Goal: Information Seeking & Learning: Check status

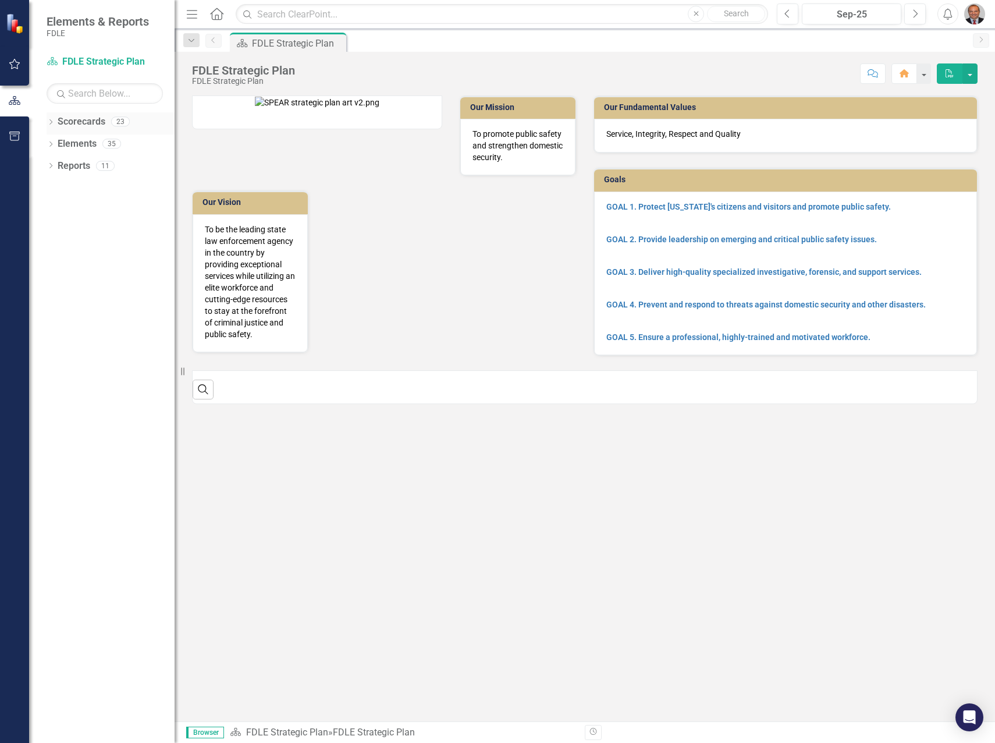
click at [48, 122] on icon "Dropdown" at bounding box center [51, 123] width 8 height 6
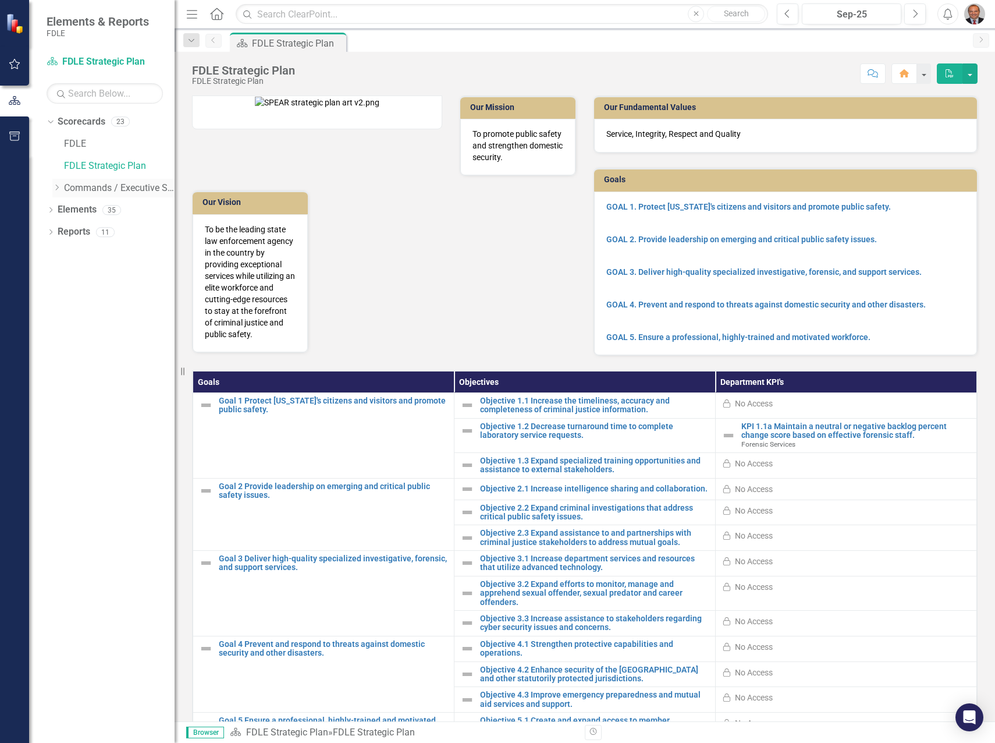
click at [57, 189] on icon "Dropdown" at bounding box center [56, 187] width 9 height 7
click at [67, 209] on icon "Dropdown" at bounding box center [68, 209] width 9 height 7
click at [115, 234] on link "Forensic Services" at bounding box center [130, 231] width 87 height 13
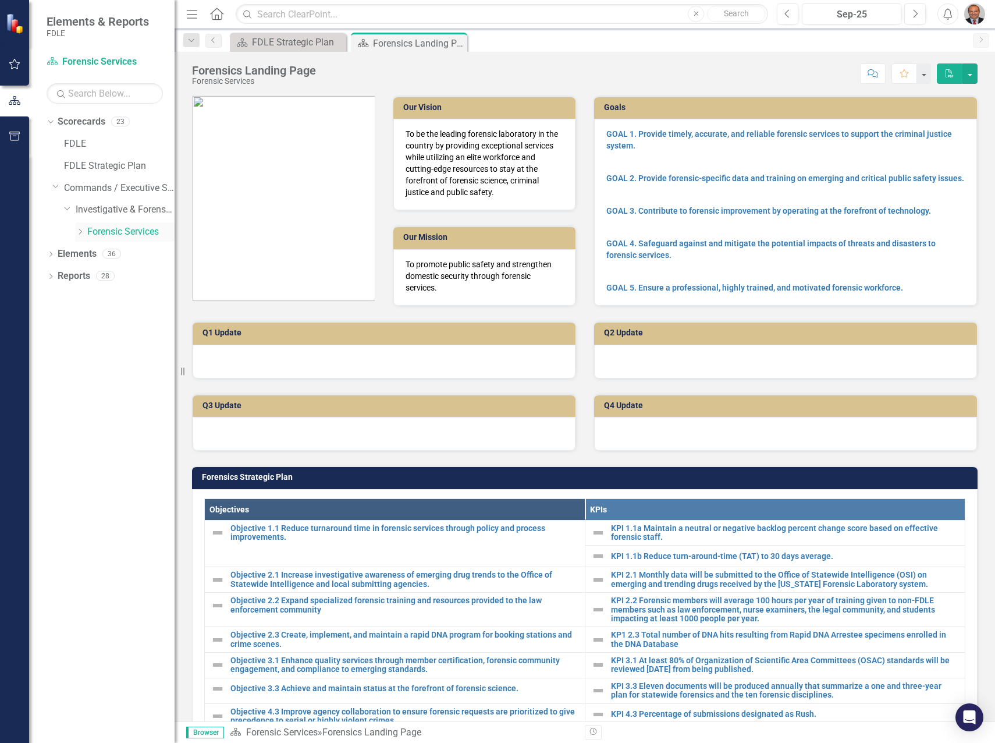
click at [79, 229] on icon at bounding box center [80, 232] width 3 height 6
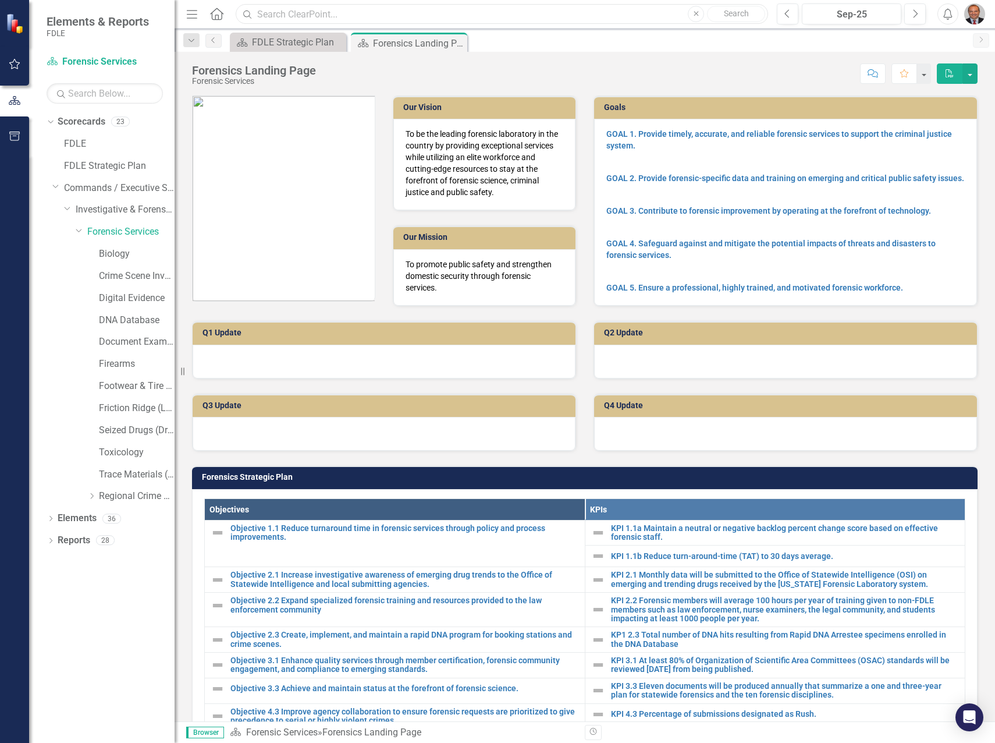
click at [385, 11] on input "text" at bounding box center [502, 14] width 532 height 20
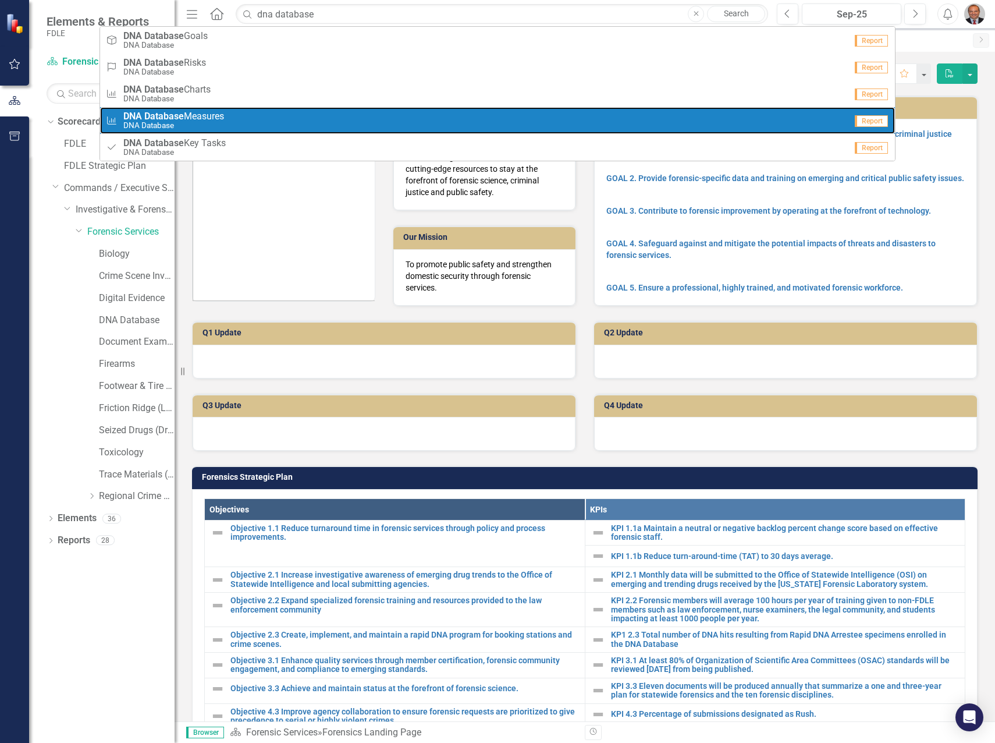
click at [211, 110] on link "Measure DNA Database Measures DNA Database Report" at bounding box center [497, 120] width 795 height 27
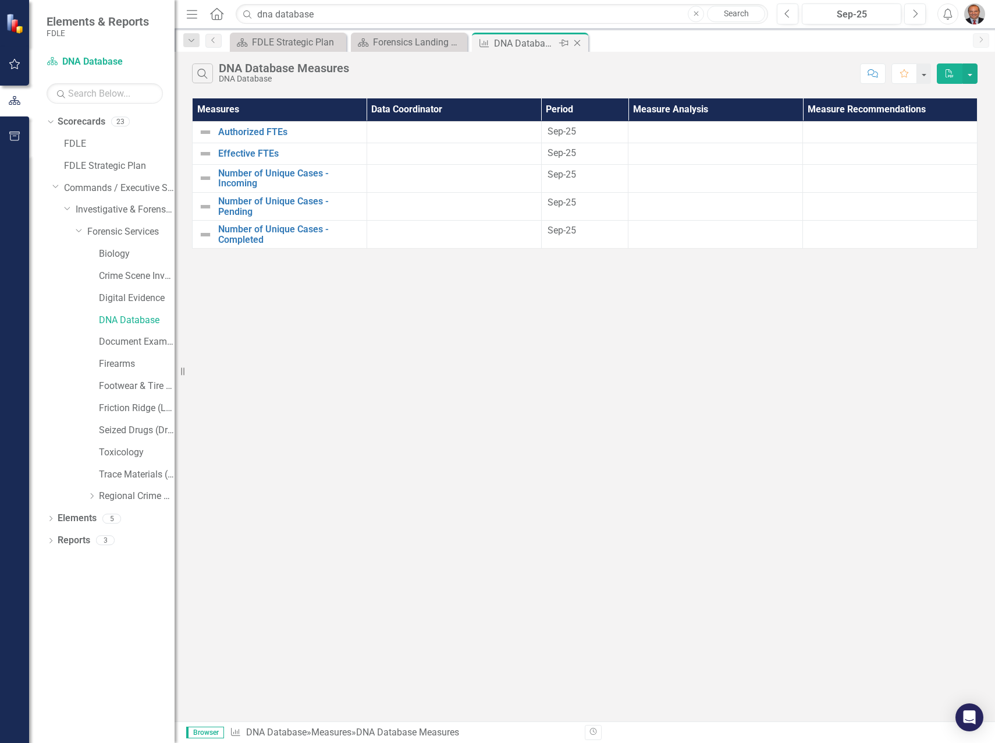
click at [577, 41] on icon "Close" at bounding box center [577, 42] width 12 height 9
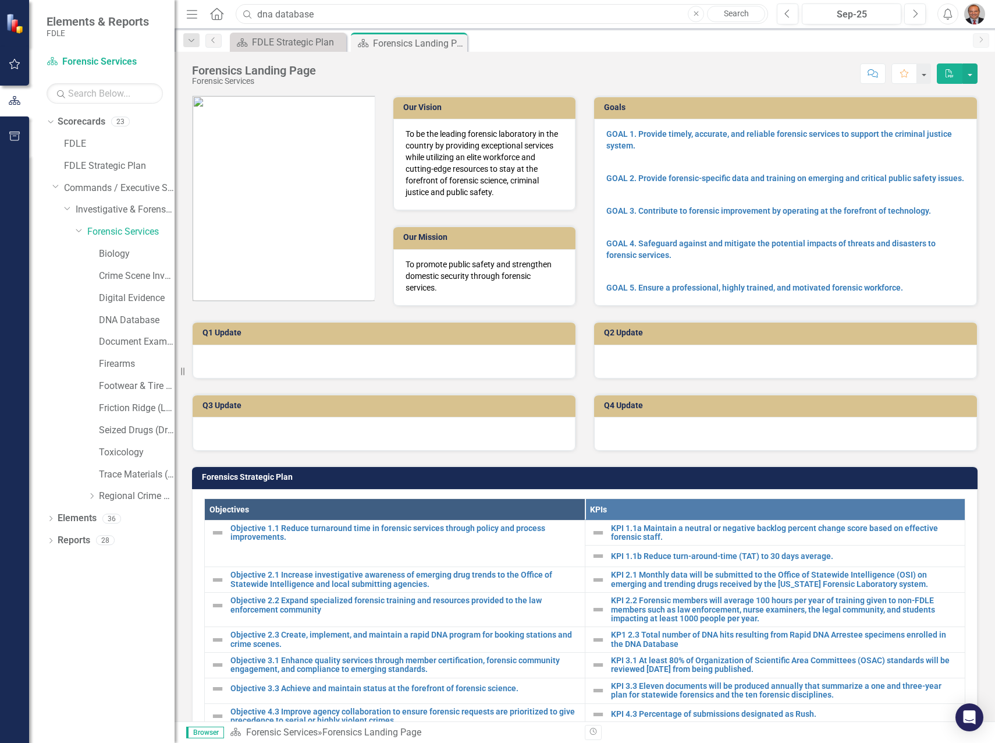
drag, startPoint x: 336, startPoint y: 12, endPoint x: 104, endPoint y: 13, distance: 232.8
click at [104, 13] on div "Elements & Reports FDLE Scorecard Forensic Services Search Dropdown Scorecards …" at bounding box center [497, 371] width 995 height 743
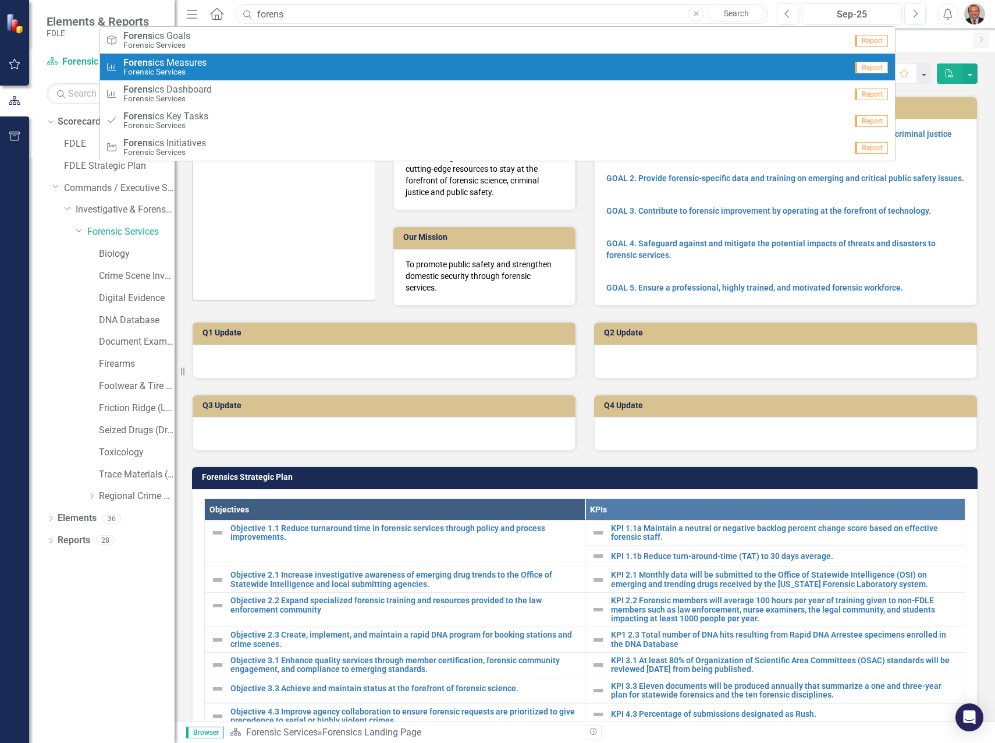
type input "forens"
click at [228, 72] on div "Measure Forens ics Measures Forensic Services" at bounding box center [476, 67] width 740 height 19
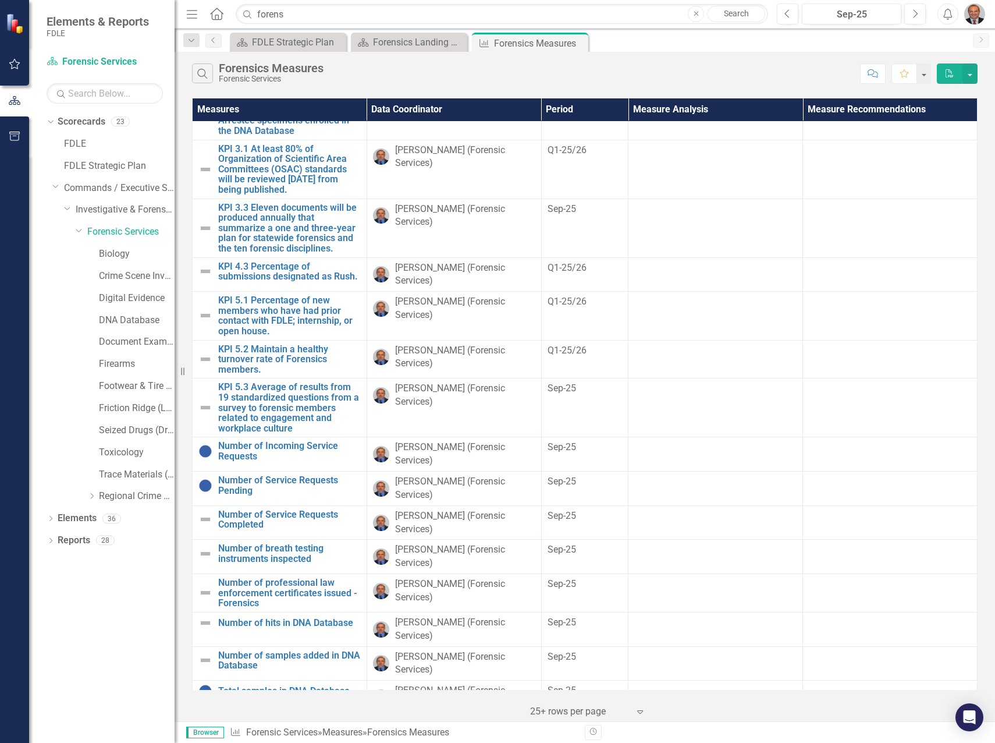
scroll to position [285, 0]
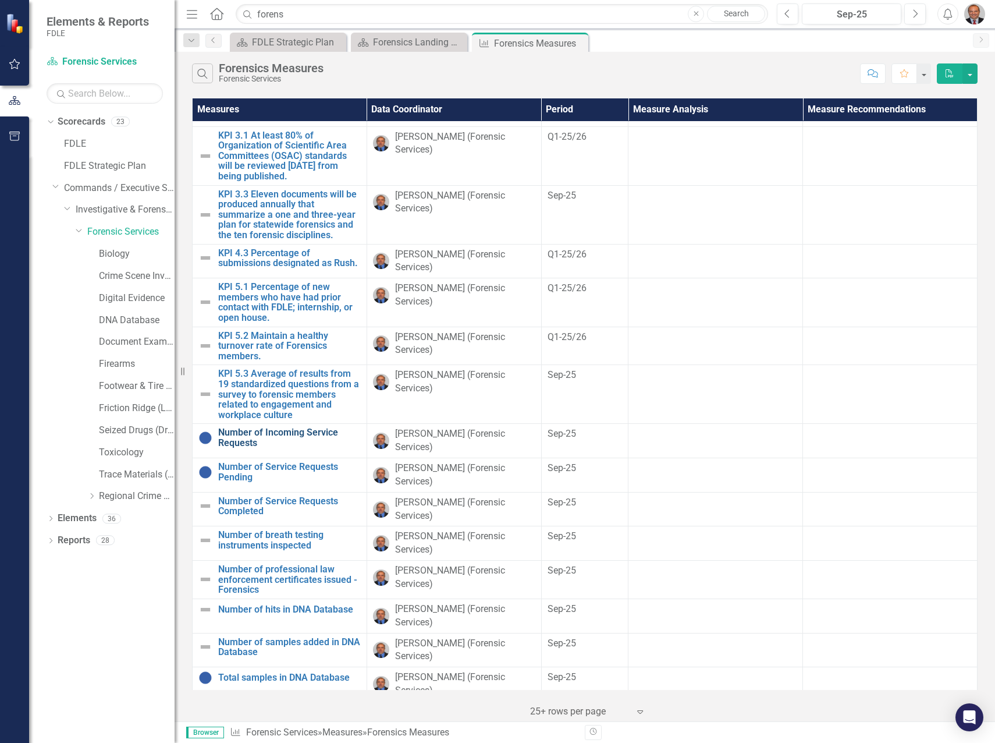
click at [228, 427] on link "Number of Incoming Service Requests" at bounding box center [289, 437] width 143 height 20
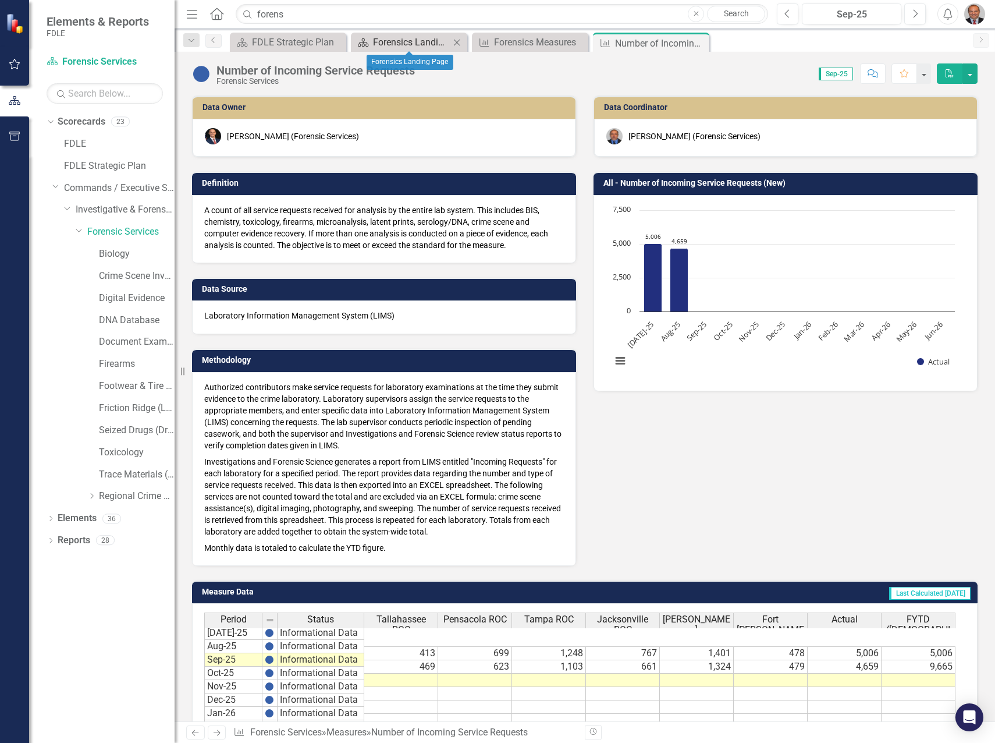
click at [425, 41] on div "Forensics Landing Page" at bounding box center [411, 42] width 77 height 15
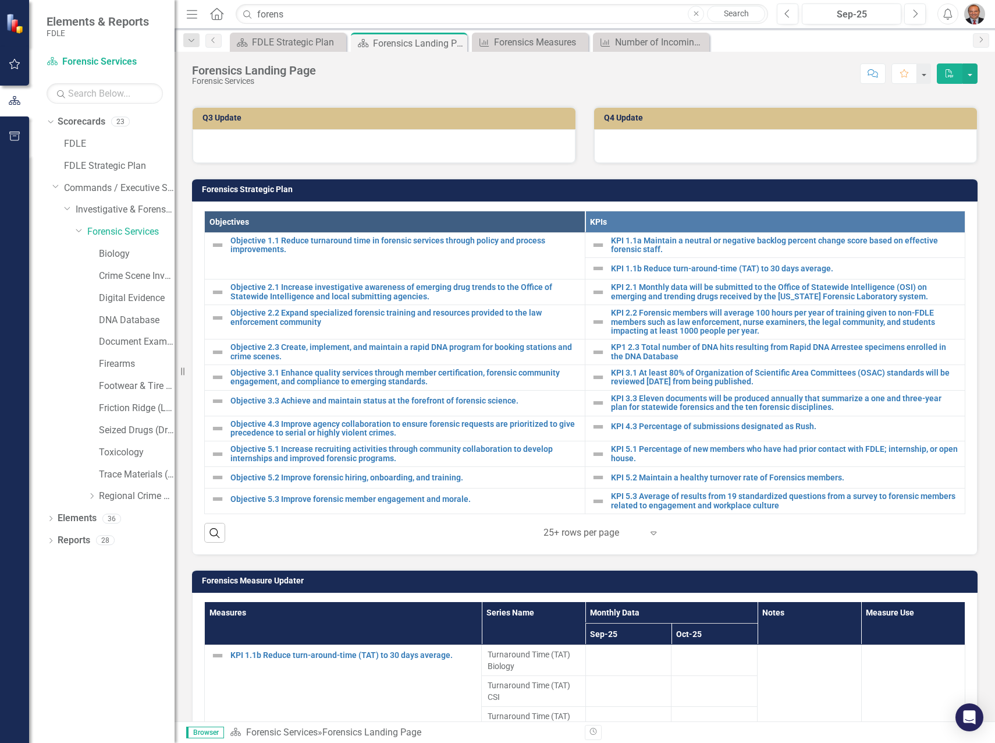
scroll to position [291, 0]
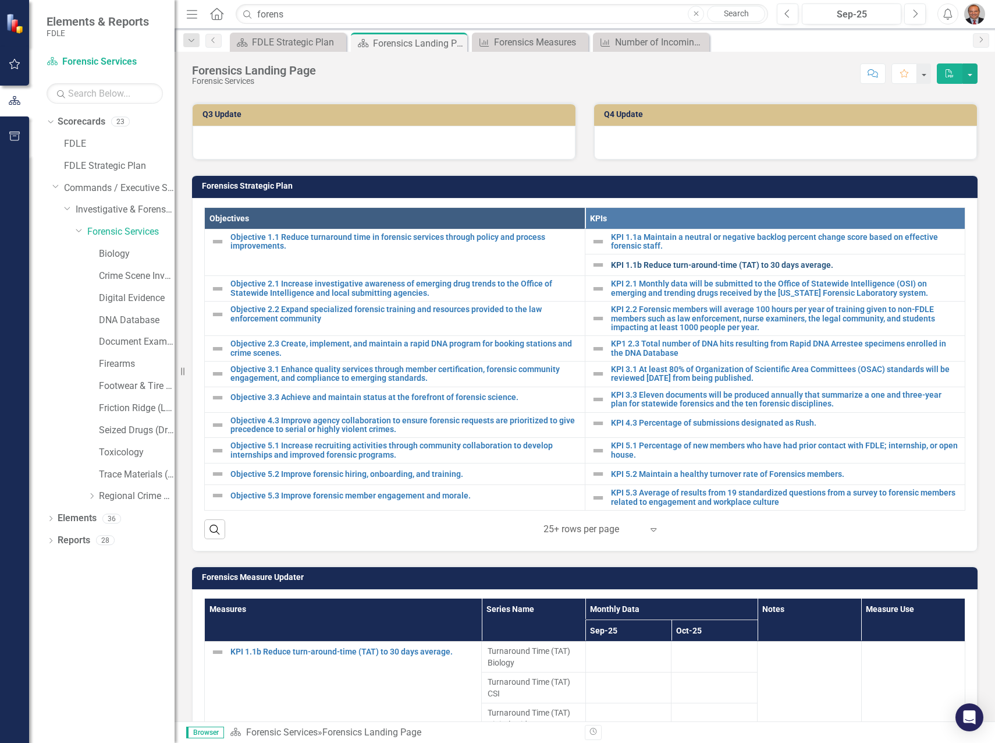
click at [673, 264] on link "KPI 1.1b Reduce turn-around-time (TAT) to 30 days average." at bounding box center [785, 265] width 349 height 9
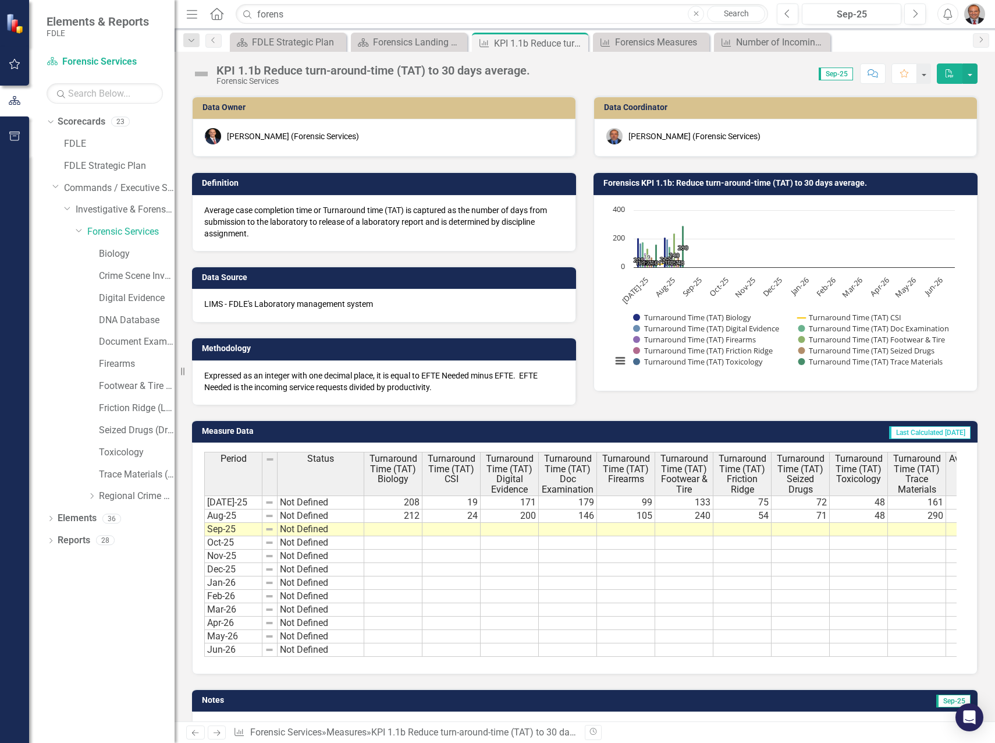
click at [405, 525] on td at bounding box center [393, 529] width 58 height 13
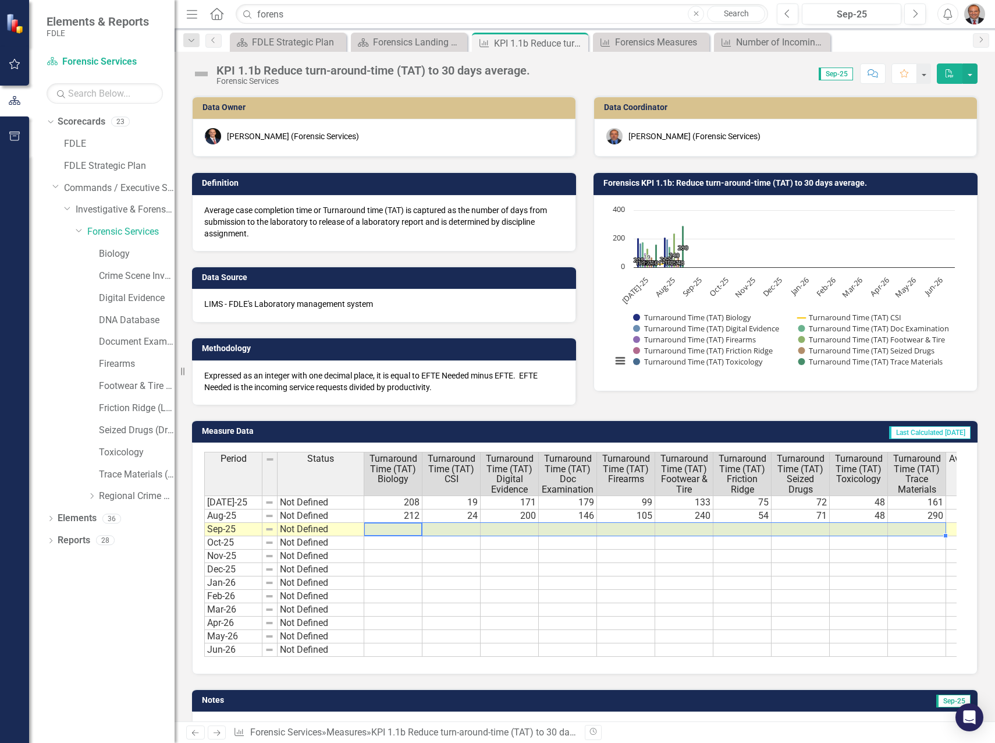
drag, startPoint x: 404, startPoint y: 530, endPoint x: 925, endPoint y: 529, distance: 520.8
click at [925, 529] on tr "Sep-25 Not Defined" at bounding box center [604, 529] width 800 height 13
click at [580, 42] on icon "Close" at bounding box center [577, 42] width 12 height 9
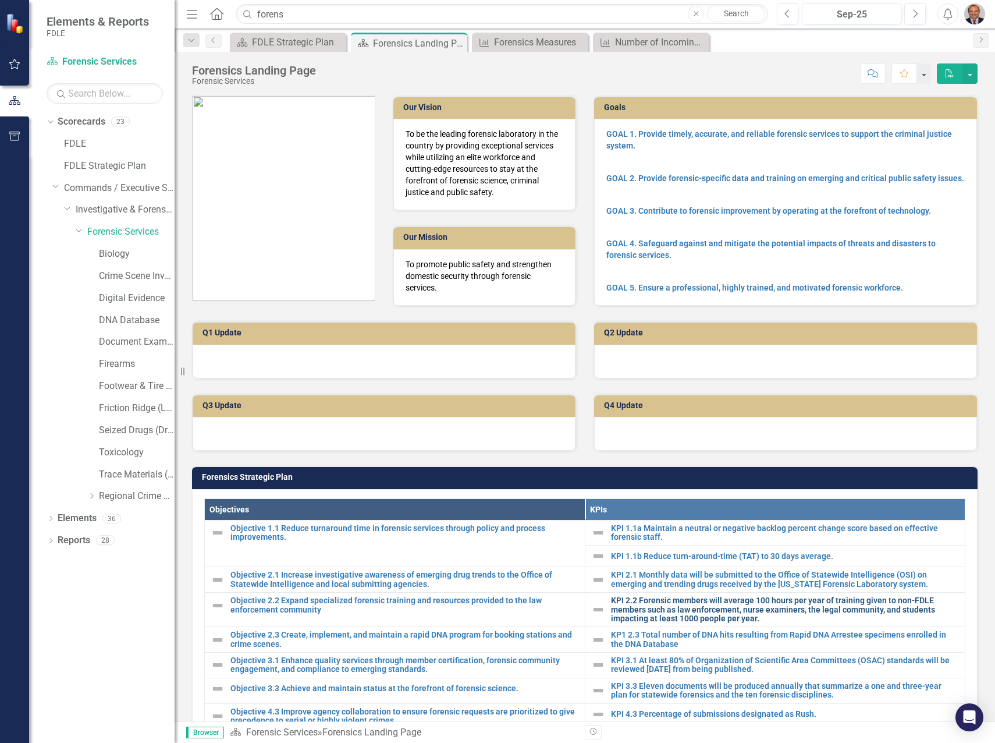
click at [773, 606] on link "KPI 2.2 Forensic members will average 100 hours per year of training given to n…" at bounding box center [785, 609] width 349 height 27
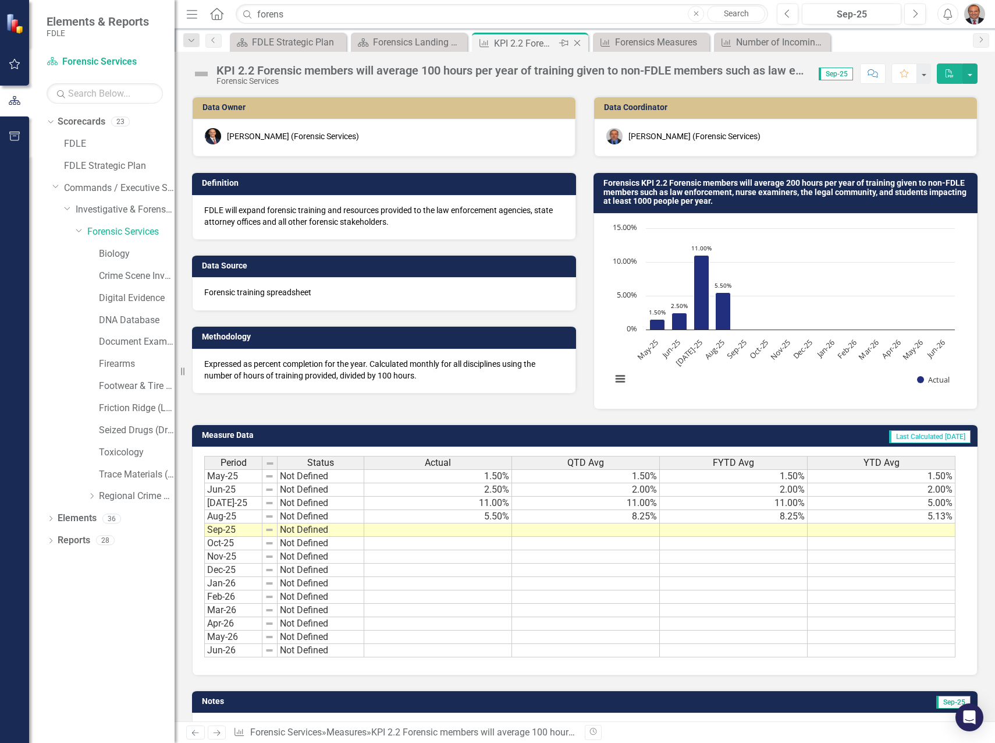
click at [578, 44] on icon "Close" at bounding box center [577, 42] width 12 height 9
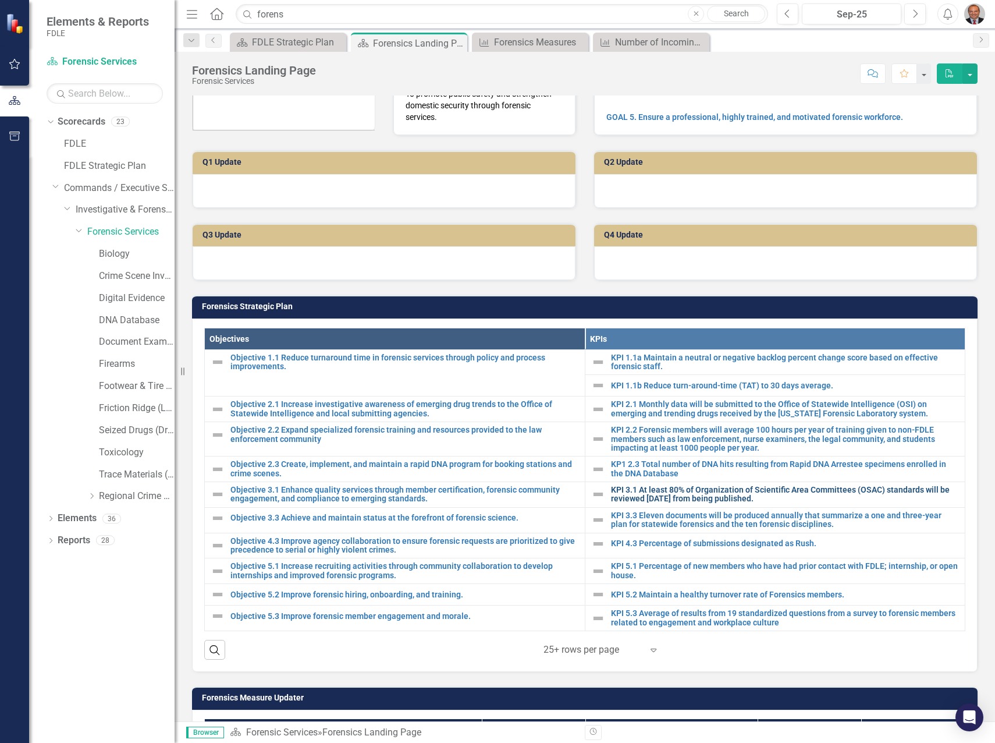
scroll to position [175, 0]
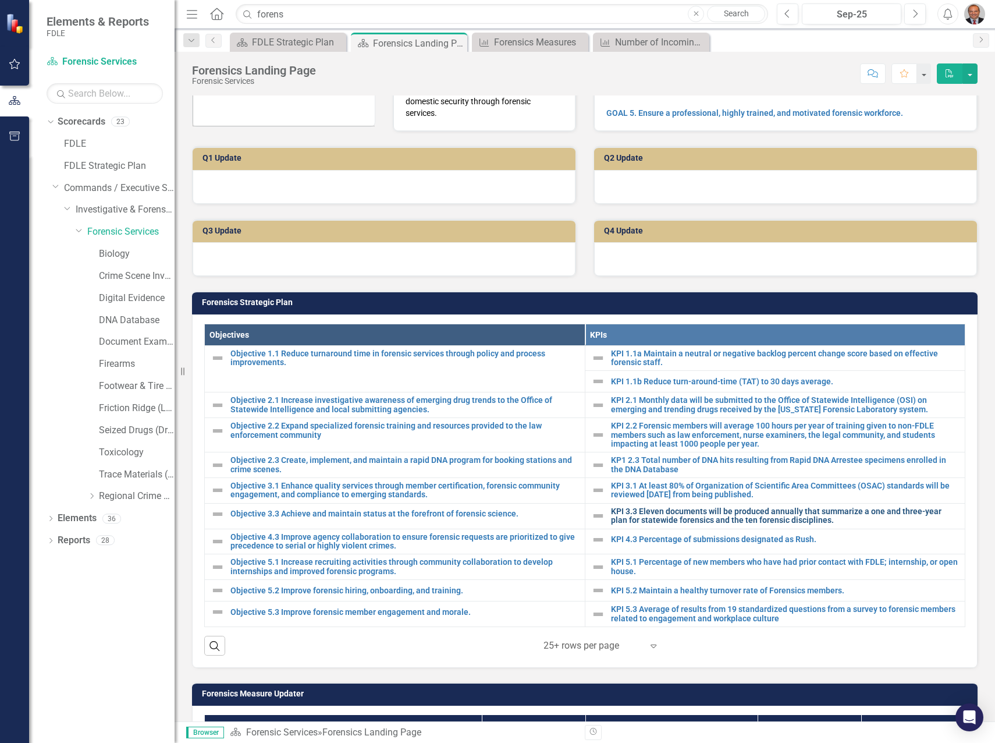
click at [673, 519] on link "KPI 3.3 Eleven documents will be produced annually that summarize a one and thr…" at bounding box center [785, 516] width 349 height 18
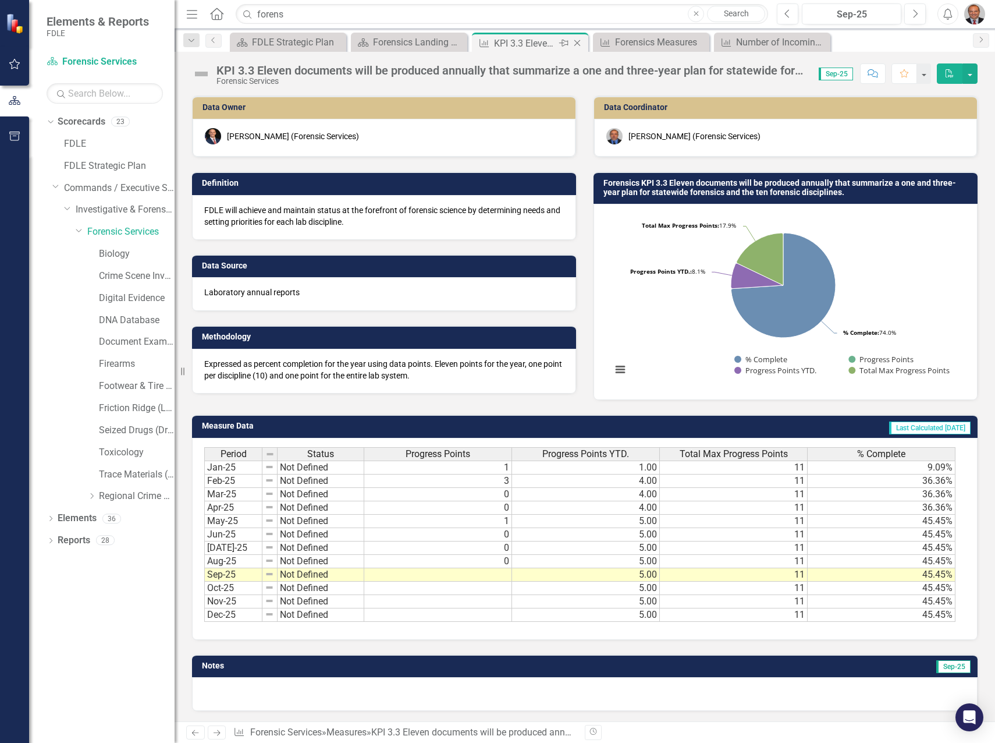
click at [578, 42] on icon "Close" at bounding box center [577, 42] width 12 height 9
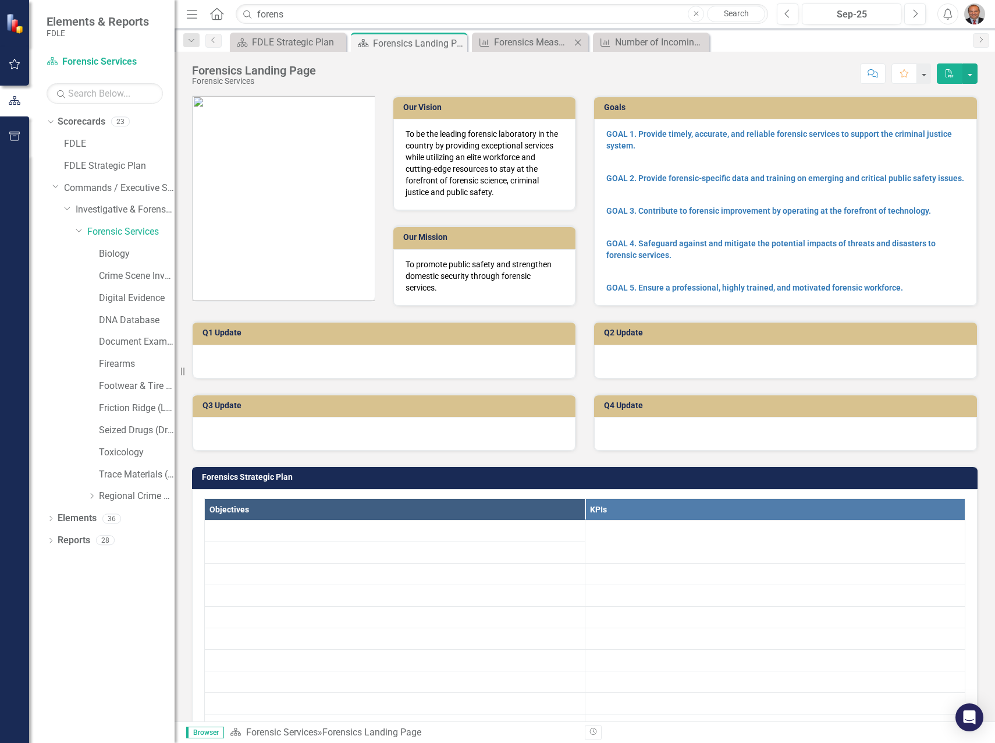
click at [578, 42] on icon at bounding box center [578, 42] width 6 height 6
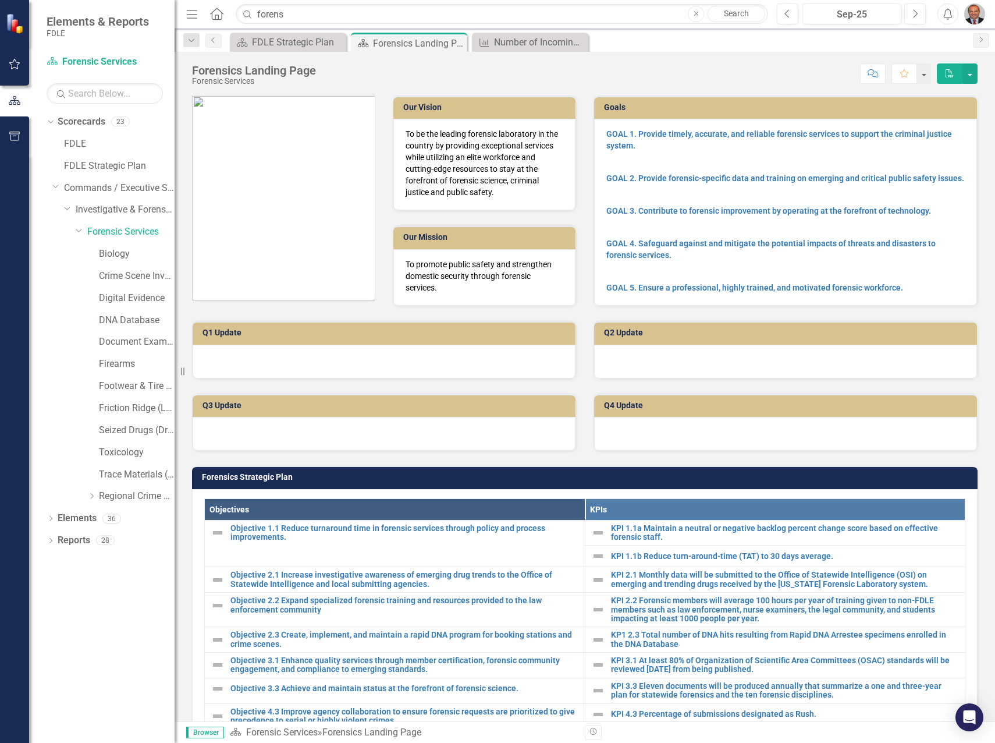
click at [0, 0] on icon at bounding box center [0, 0] width 0 height 0
click at [455, 40] on icon "Close" at bounding box center [456, 42] width 12 height 9
